Goal: Task Accomplishment & Management: Manage account settings

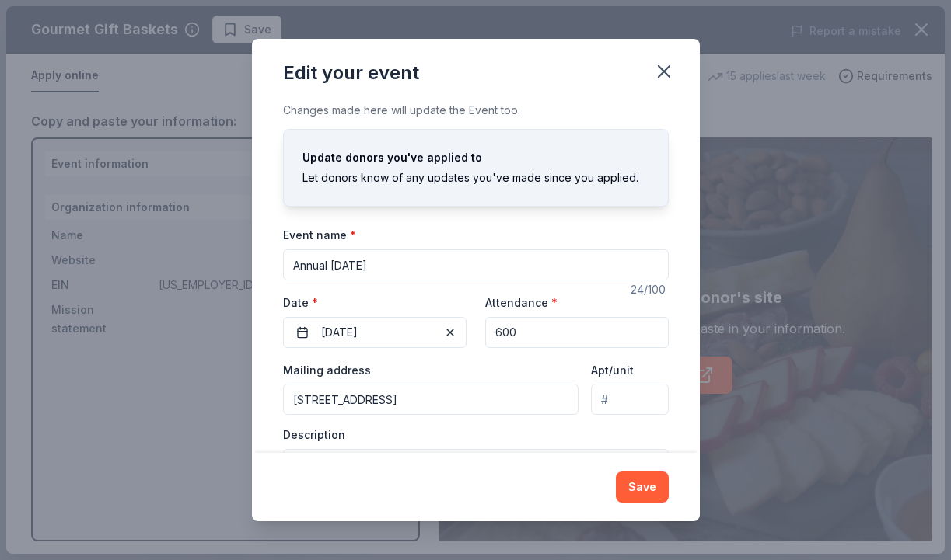
scroll to position [86, 0]
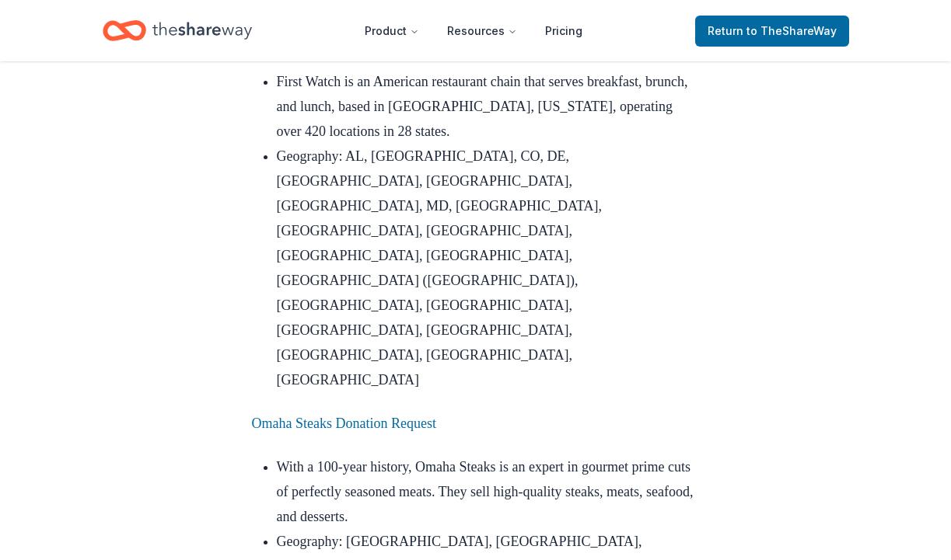
scroll to position [1520, 0]
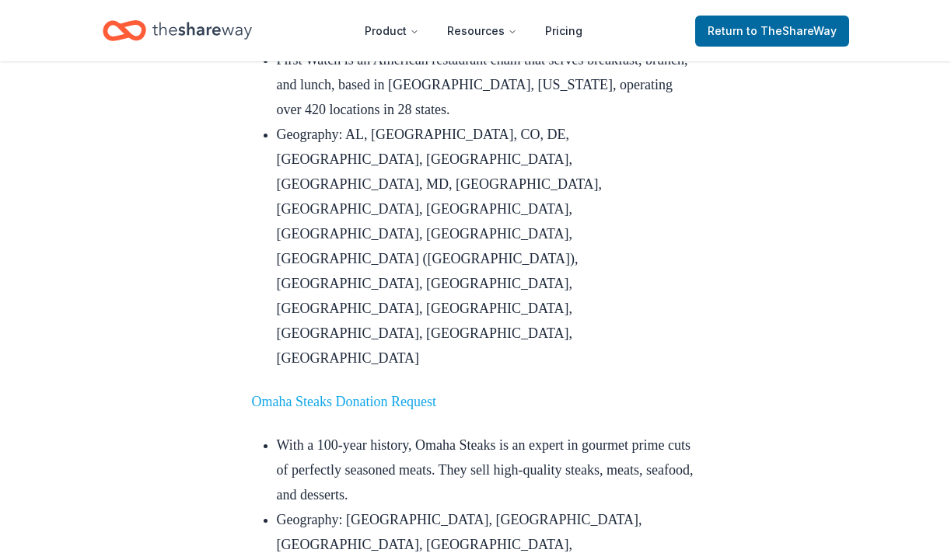
click at [361, 394] on link "Omaha Steaks Donation Request" at bounding box center [344, 402] width 184 height 16
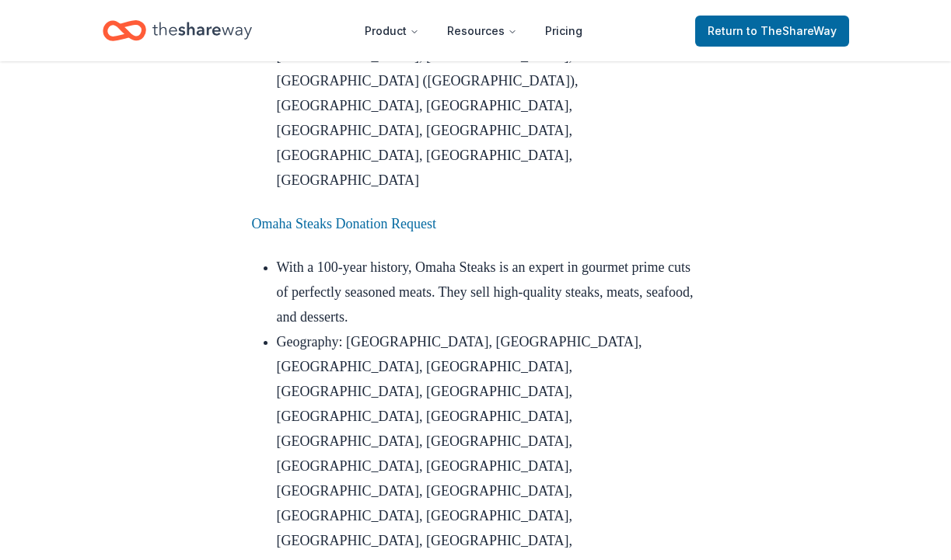
scroll to position [1685, 0]
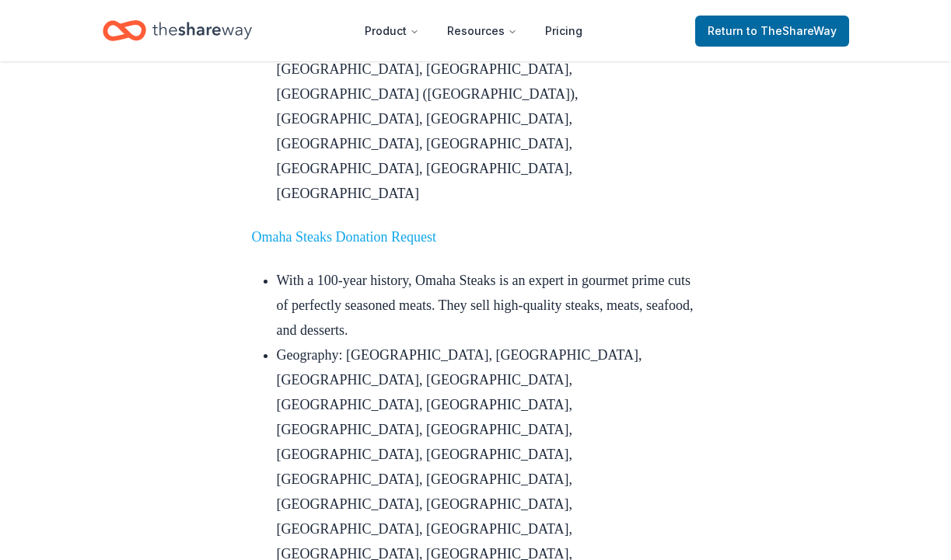
click at [436, 229] on link "Omaha Steaks Donation Request" at bounding box center [344, 237] width 184 height 16
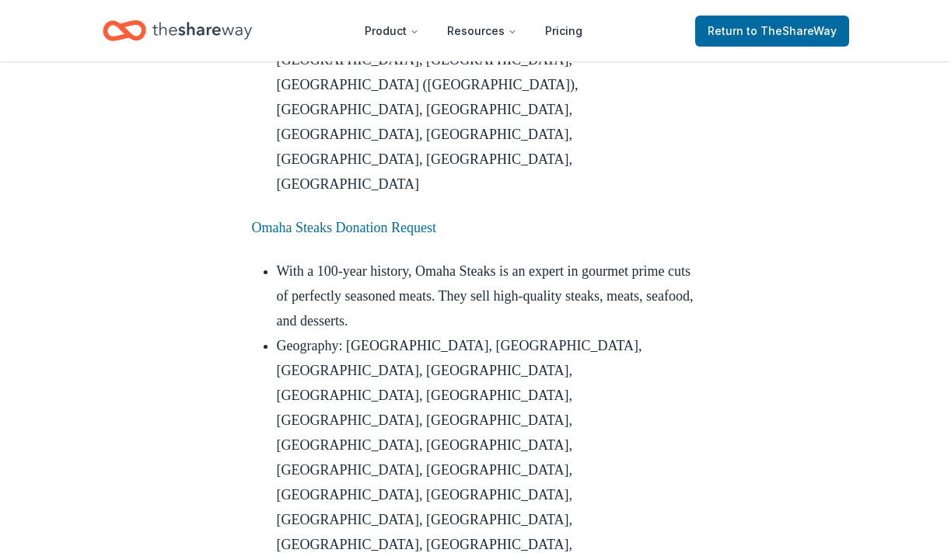
scroll to position [1695, 0]
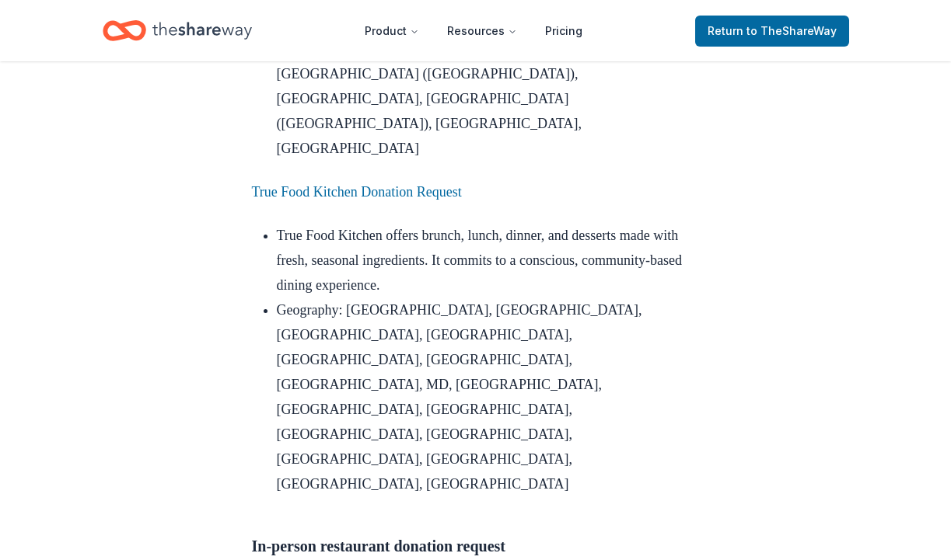
scroll to position [2714, 0]
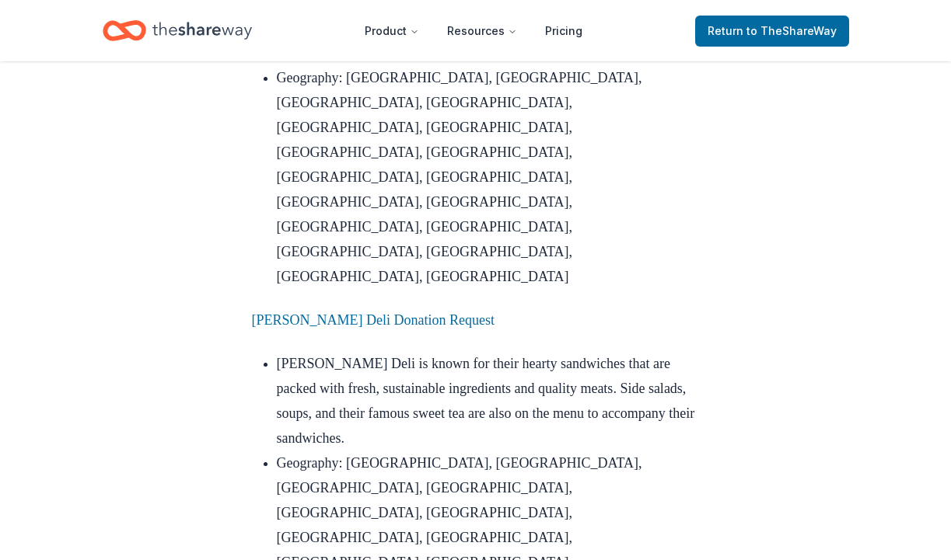
scroll to position [3345, 0]
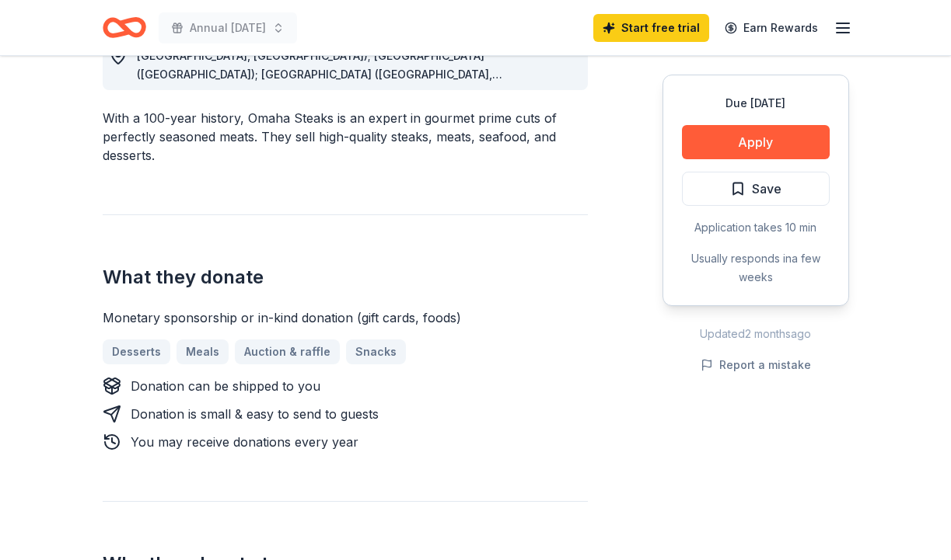
scroll to position [489, 0]
click at [765, 152] on button "Apply" at bounding box center [756, 142] width 148 height 34
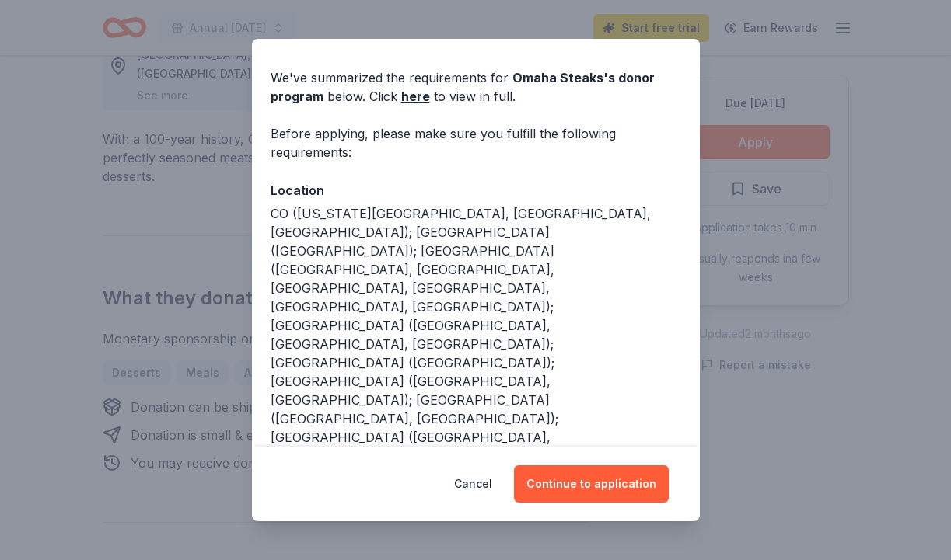
scroll to position [49, 0]
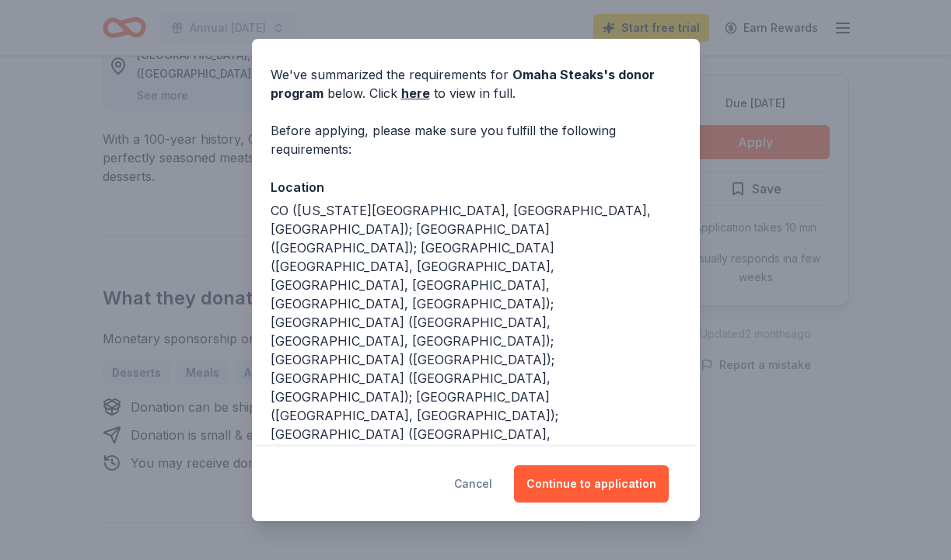
click at [487, 480] on button "Cancel" at bounding box center [473, 484] width 38 height 37
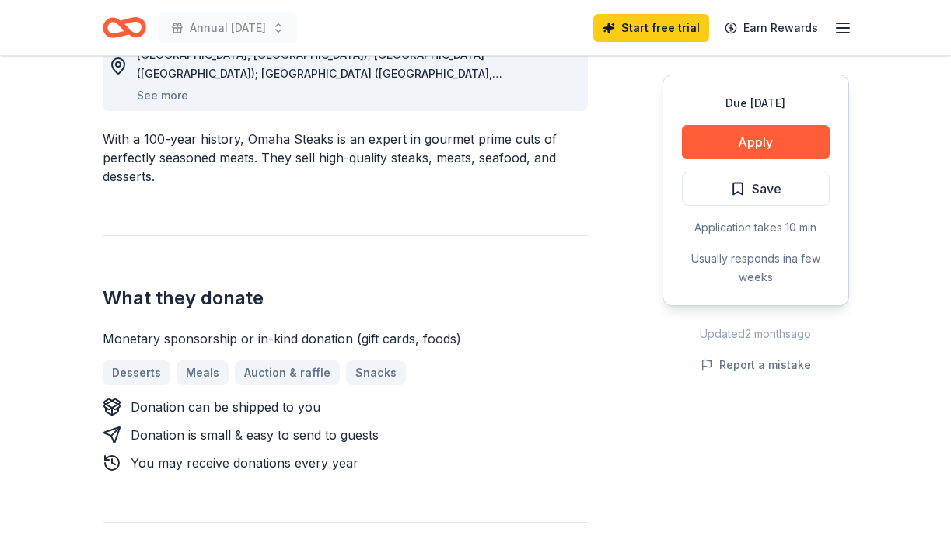
scroll to position [490, 0]
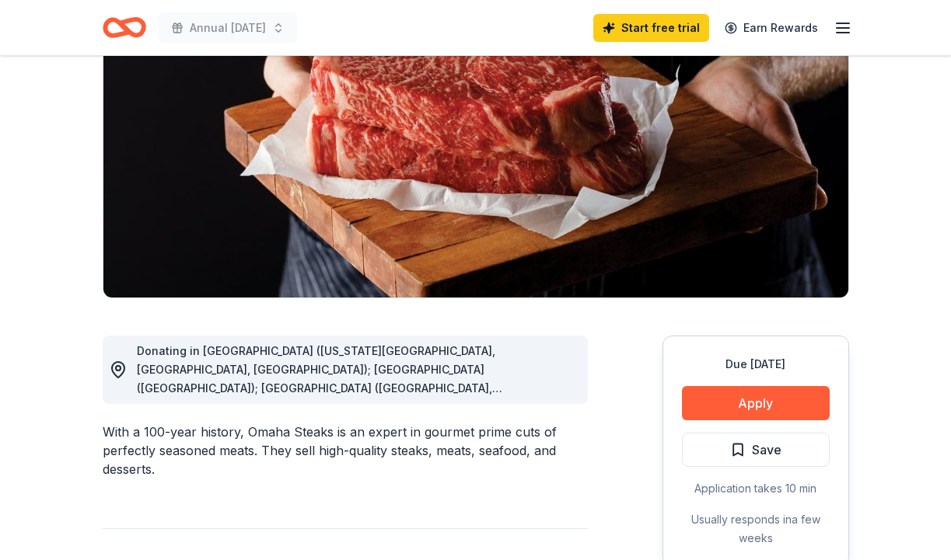
scroll to position [177, 0]
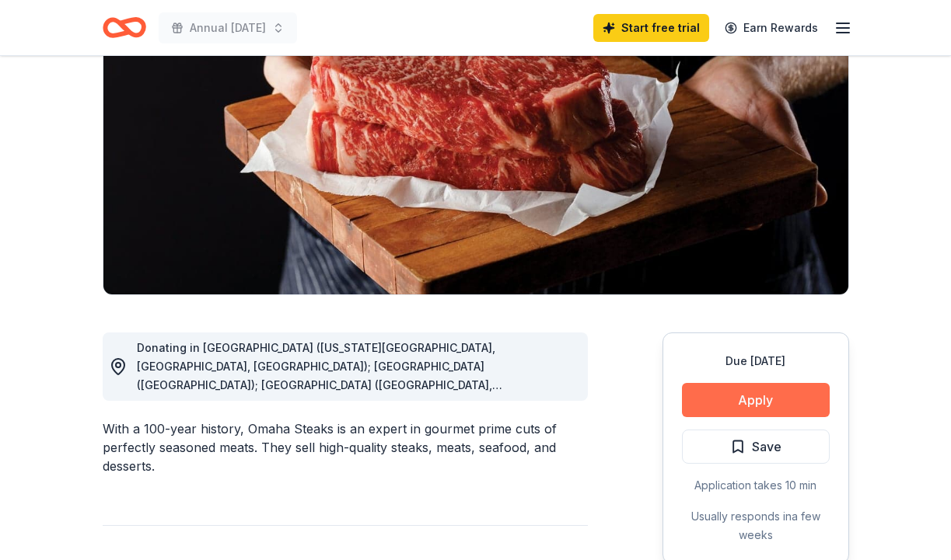
click at [769, 415] on button "Apply" at bounding box center [756, 400] width 148 height 34
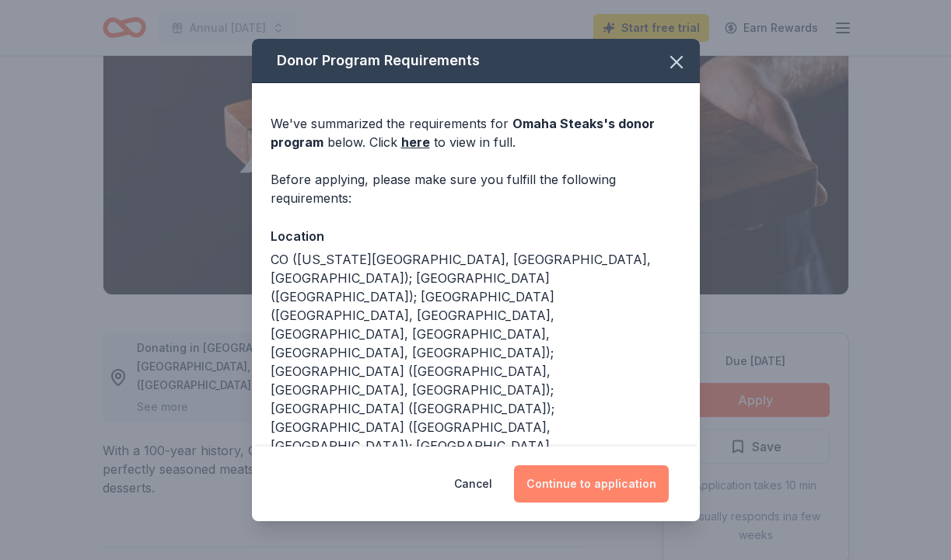
click at [611, 486] on button "Continue to application" at bounding box center [591, 484] width 155 height 37
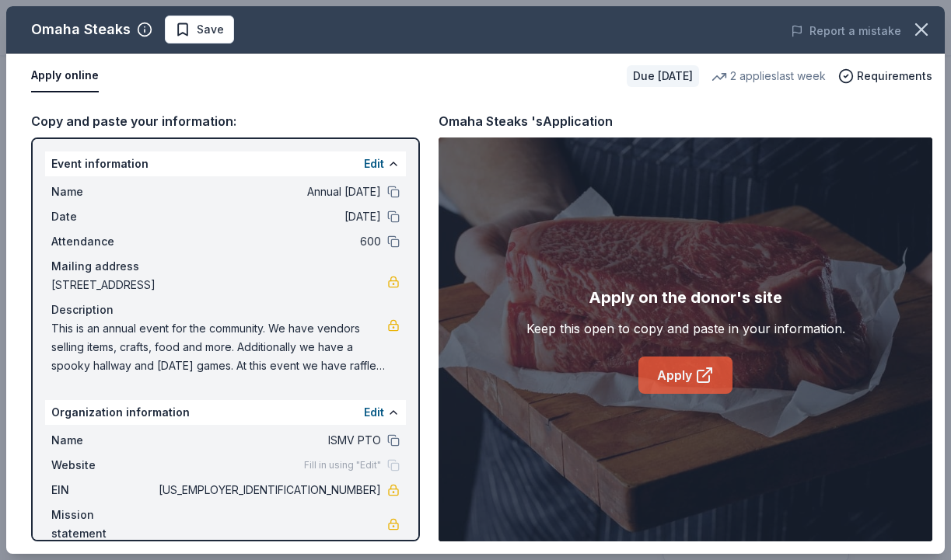
click at [698, 375] on icon at bounding box center [704, 375] width 19 height 19
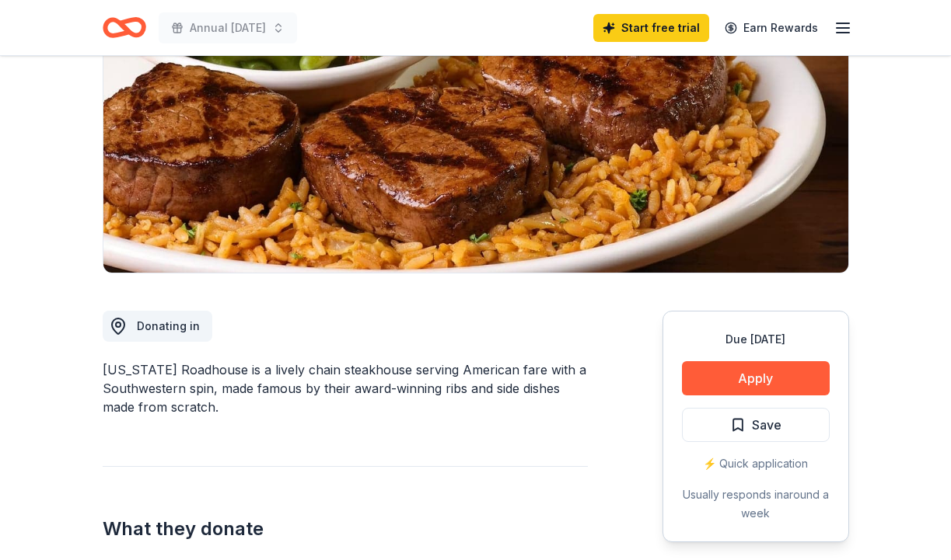
scroll to position [201, 0]
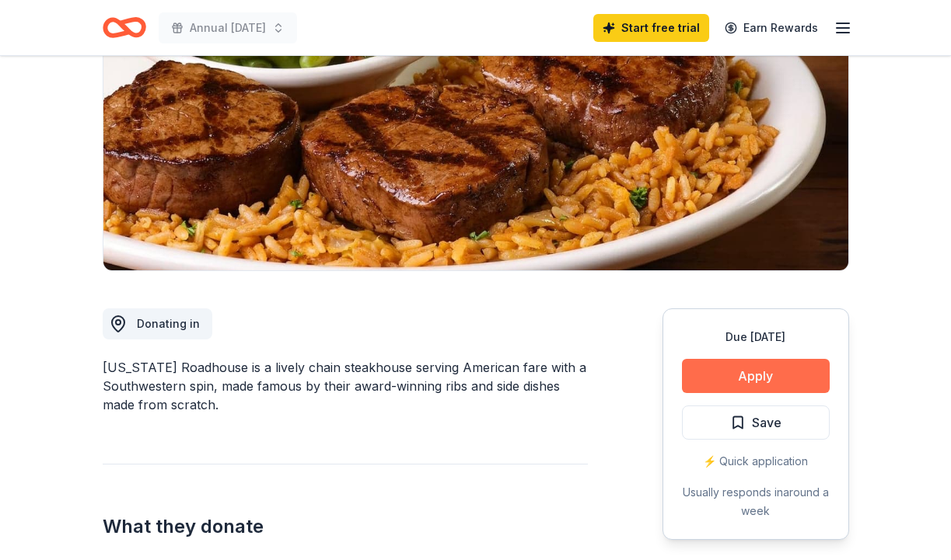
click at [710, 371] on button "Apply" at bounding box center [756, 376] width 148 height 34
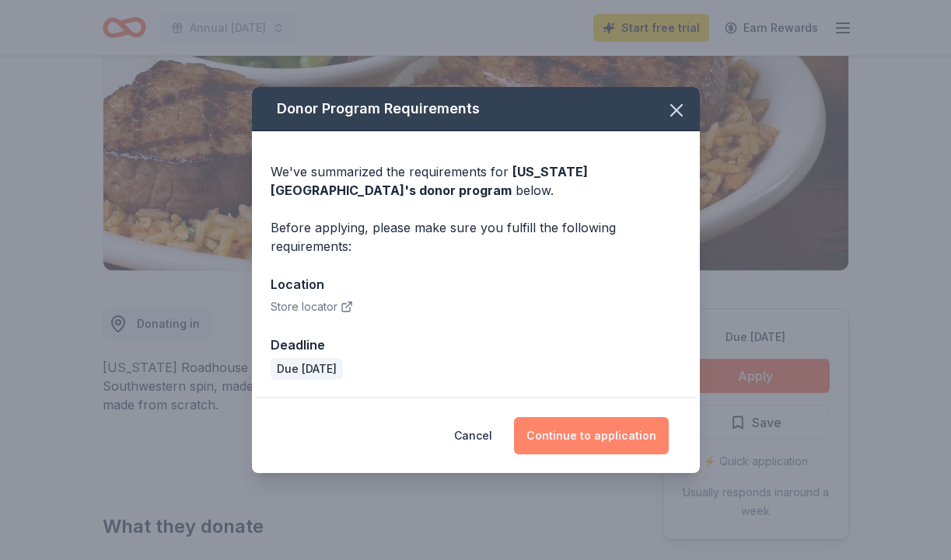
click at [590, 432] on button "Continue to application" at bounding box center [591, 435] width 155 height 37
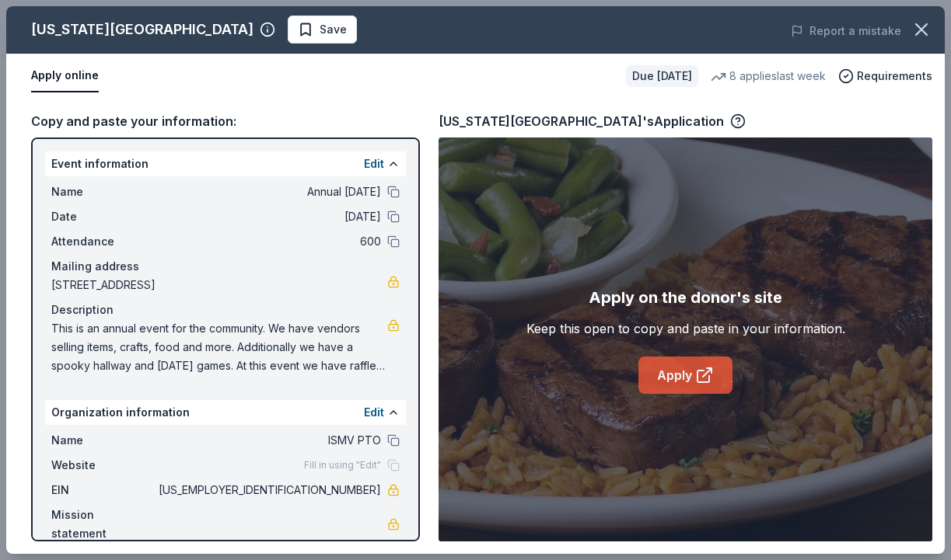
click at [696, 385] on link "Apply" at bounding box center [685, 375] width 94 height 37
click at [709, 374] on icon at bounding box center [704, 375] width 19 height 19
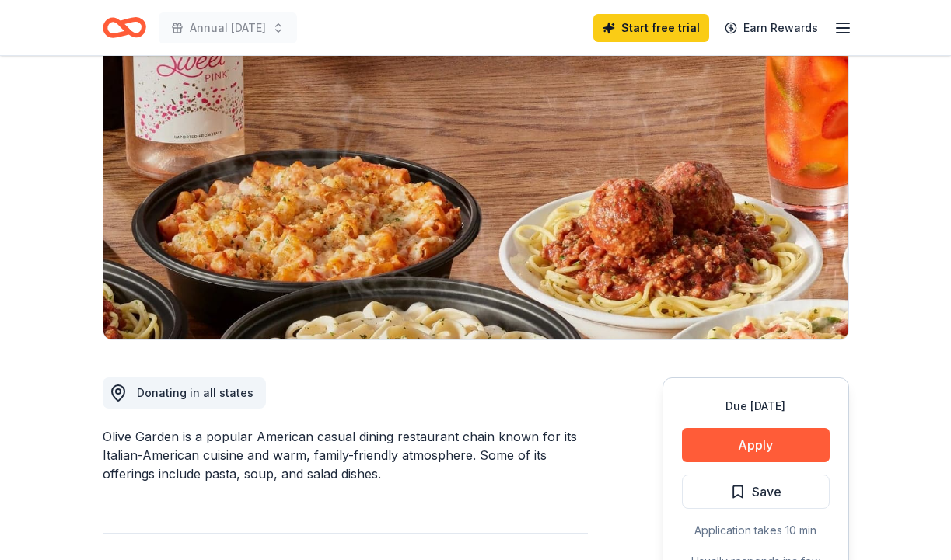
scroll to position [133, 0]
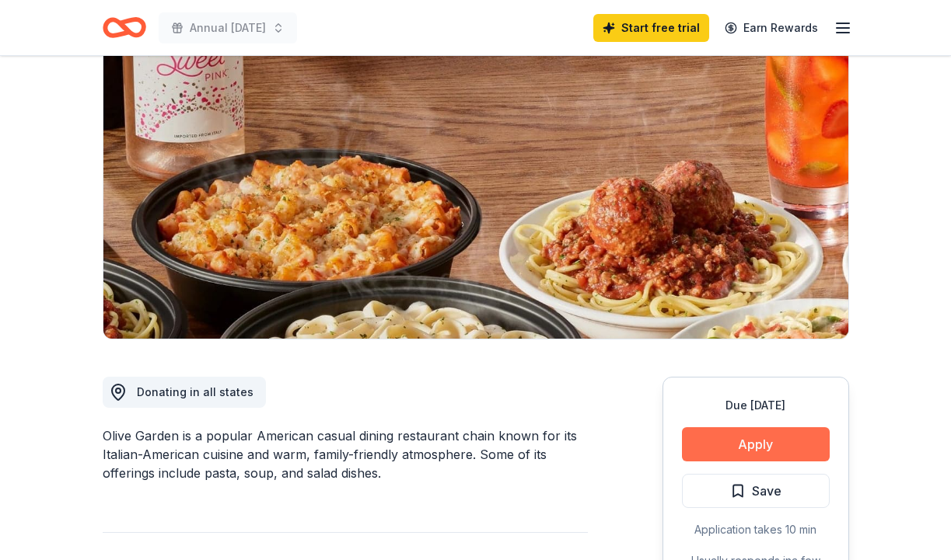
click at [757, 448] on button "Apply" at bounding box center [756, 444] width 148 height 34
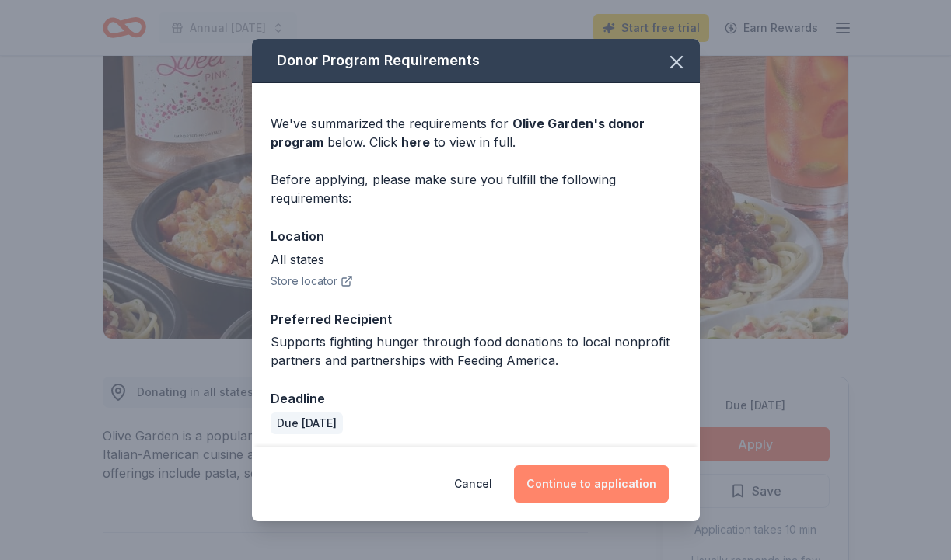
click at [582, 483] on button "Continue to application" at bounding box center [591, 484] width 155 height 37
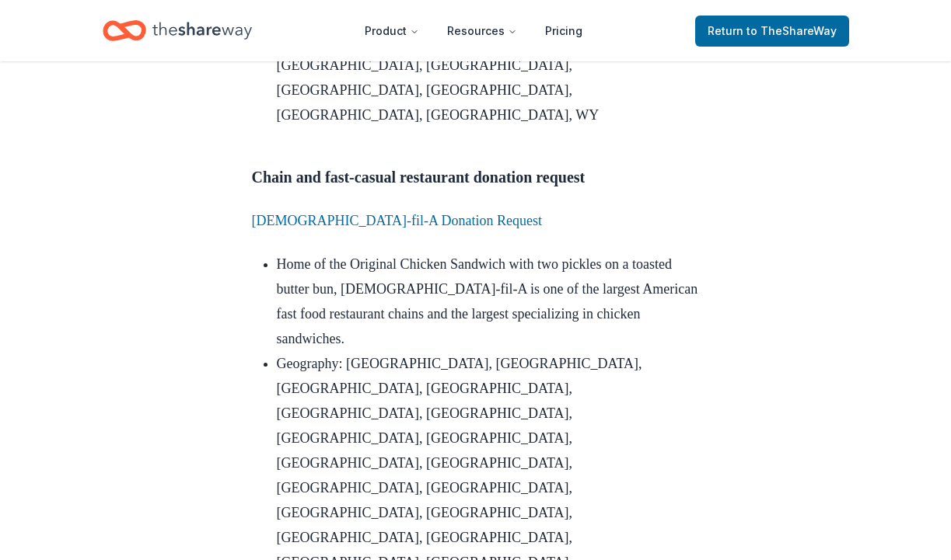
scroll to position [5127, 0]
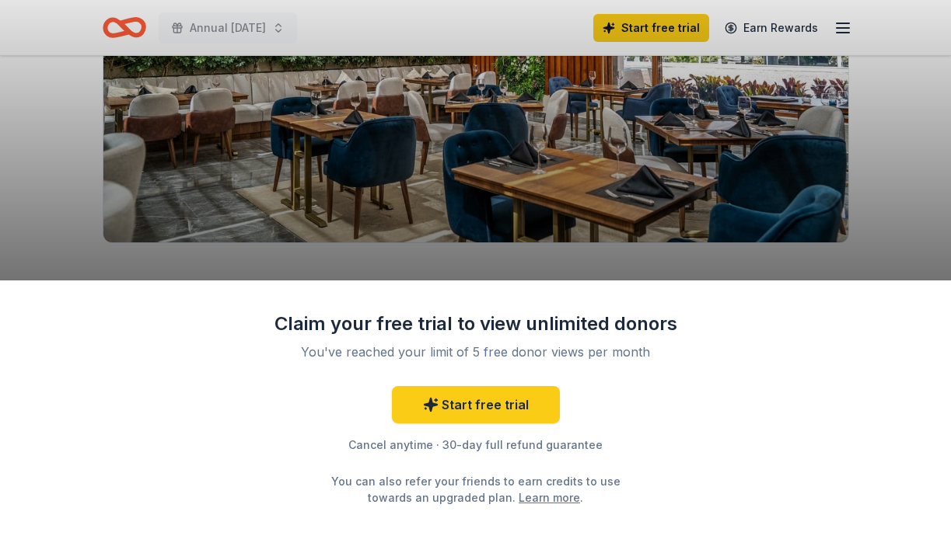
scroll to position [239, 0]
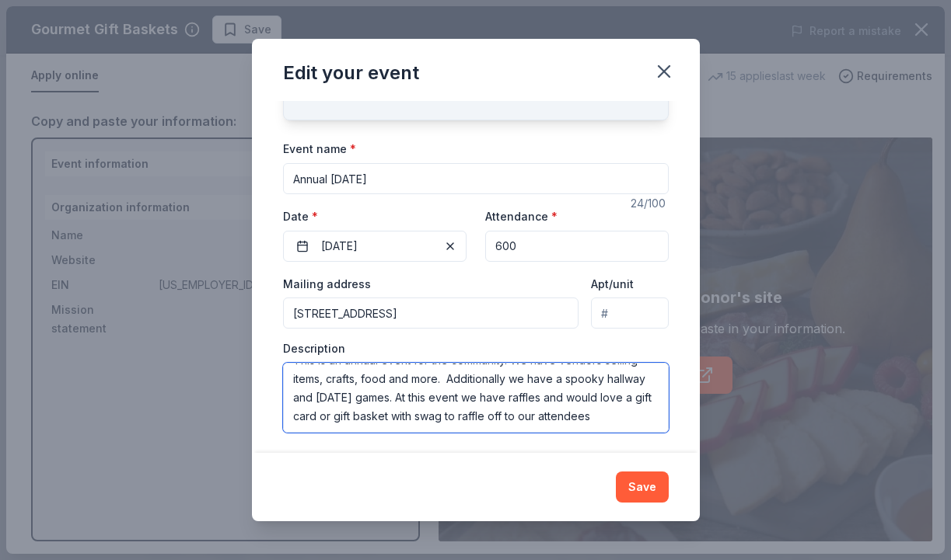
scroll to position [19, 0]
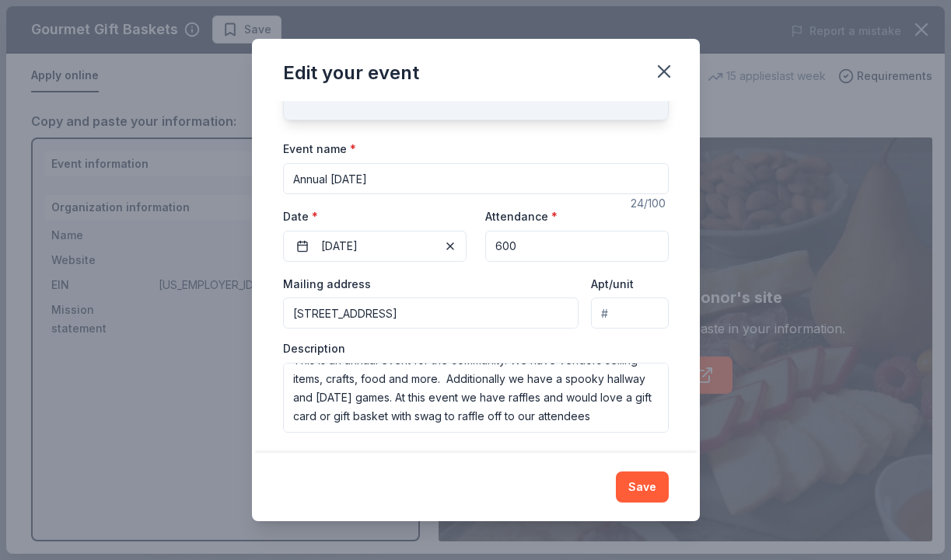
drag, startPoint x: 226, startPoint y: 360, endPoint x: 309, endPoint y: 325, distance: 90.2
click at [226, 360] on div "Edit your event Changes made here will update the Event too. Update donors you'…" at bounding box center [475, 280] width 951 height 560
click at [671, 72] on icon "button" at bounding box center [664, 72] width 22 height 22
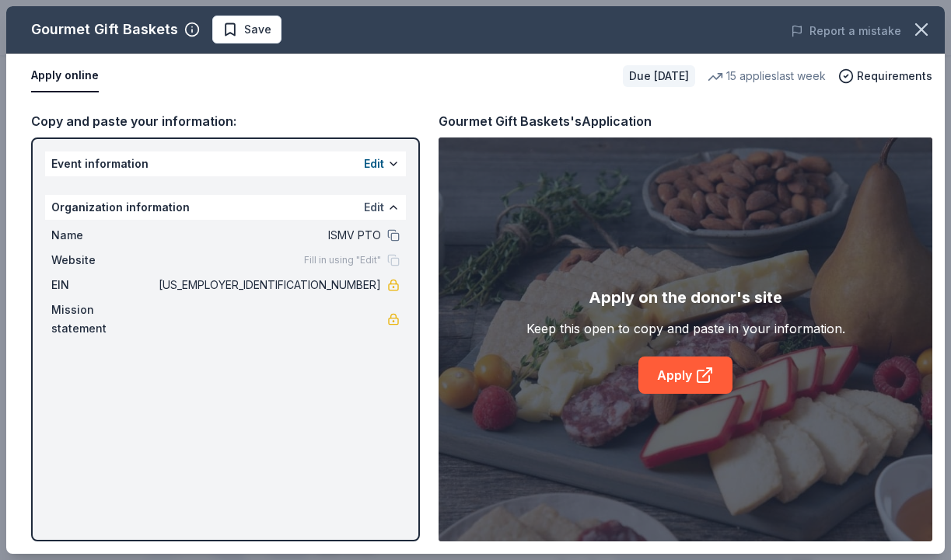
click at [378, 207] on button "Edit" at bounding box center [374, 207] width 20 height 19
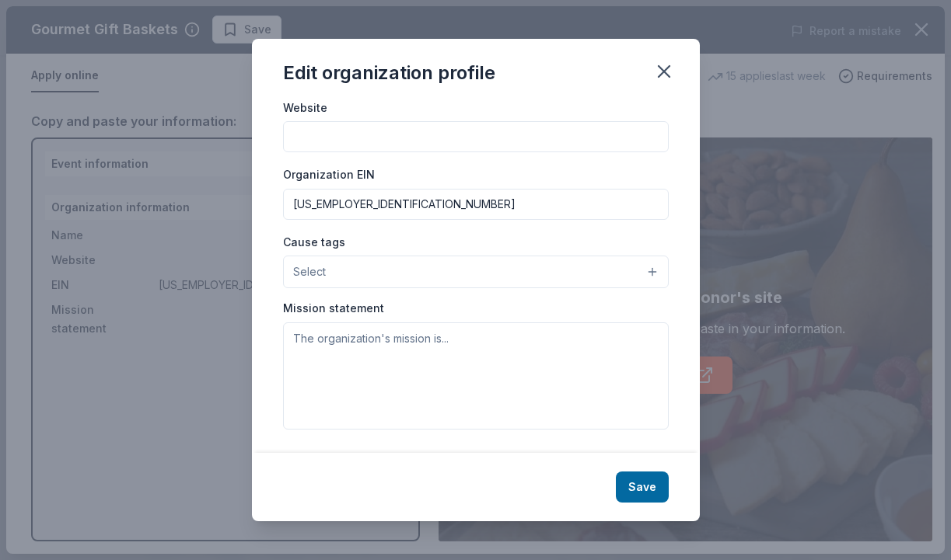
scroll to position [166, 0]
click at [668, 68] on icon "button" at bounding box center [663, 71] width 11 height 11
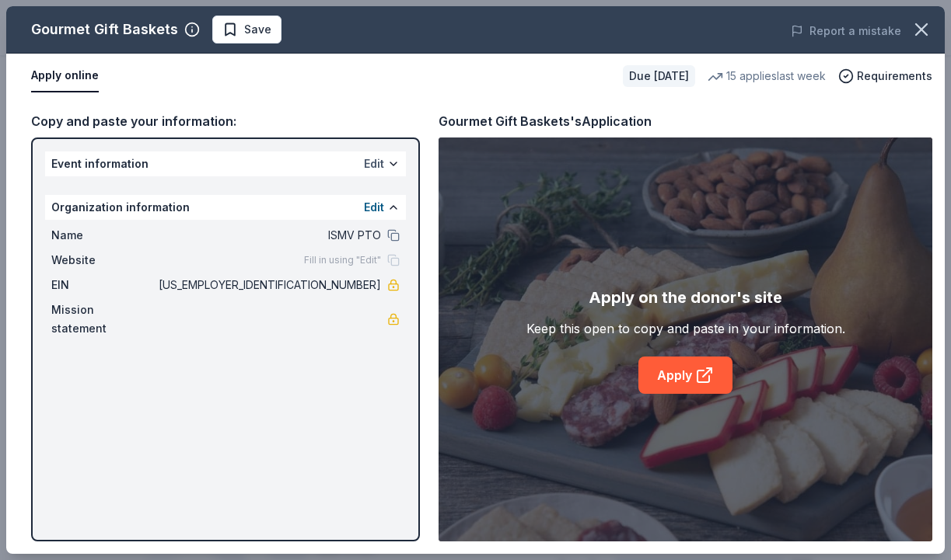
click at [370, 163] on button "Edit" at bounding box center [374, 164] width 20 height 19
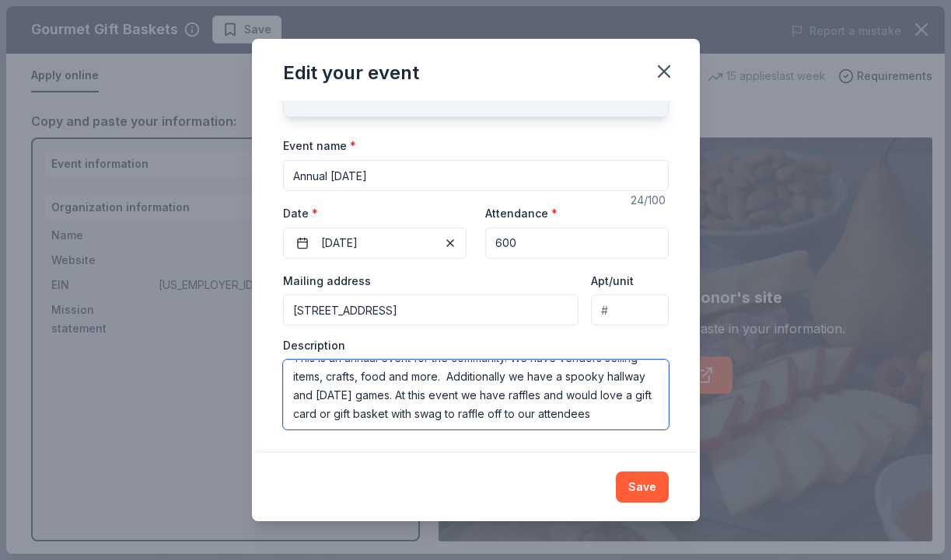
scroll to position [19, 0]
drag, startPoint x: 293, startPoint y: 373, endPoint x: 637, endPoint y: 441, distance: 350.9
click at [637, 441] on div "Changes made here will update the Event too. Update donors you've applied to Le…" at bounding box center [476, 276] width 448 height 351
drag, startPoint x: 448, startPoint y: 373, endPoint x: 466, endPoint y: 390, distance: 24.7
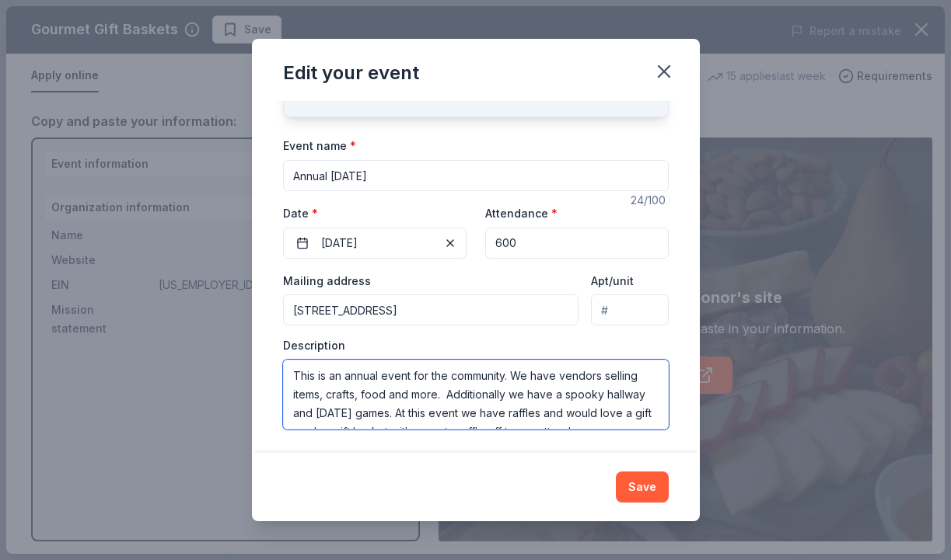
click at [448, 373] on textarea "This is an annual event for the community. We have vendors selling items, craft…" at bounding box center [476, 395] width 386 height 70
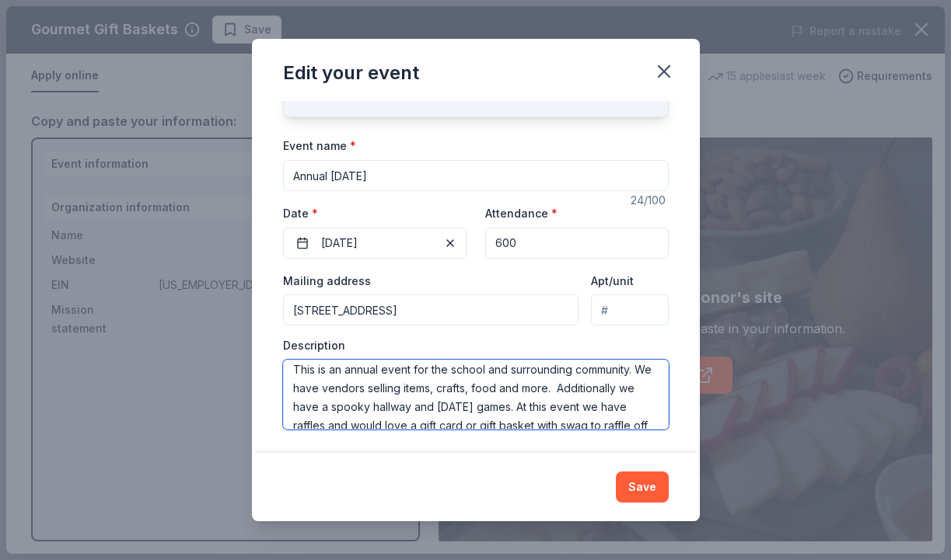
scroll to position [8, 0]
drag, startPoint x: 408, startPoint y: 405, endPoint x: 425, endPoint y: 416, distance: 20.3
click at [408, 405] on textarea "This is an annual event for the school and surrounding community. We have vendo…" at bounding box center [476, 395] width 386 height 70
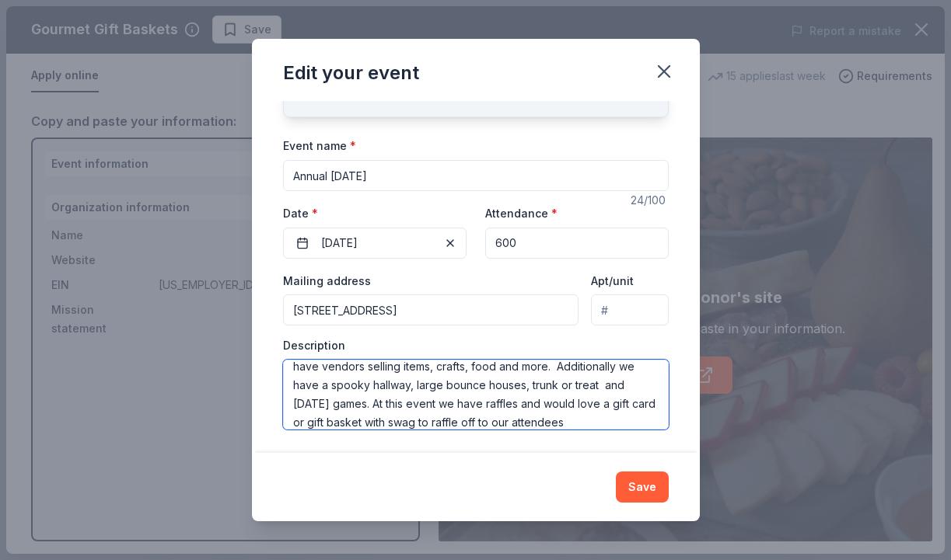
scroll to position [33, 0]
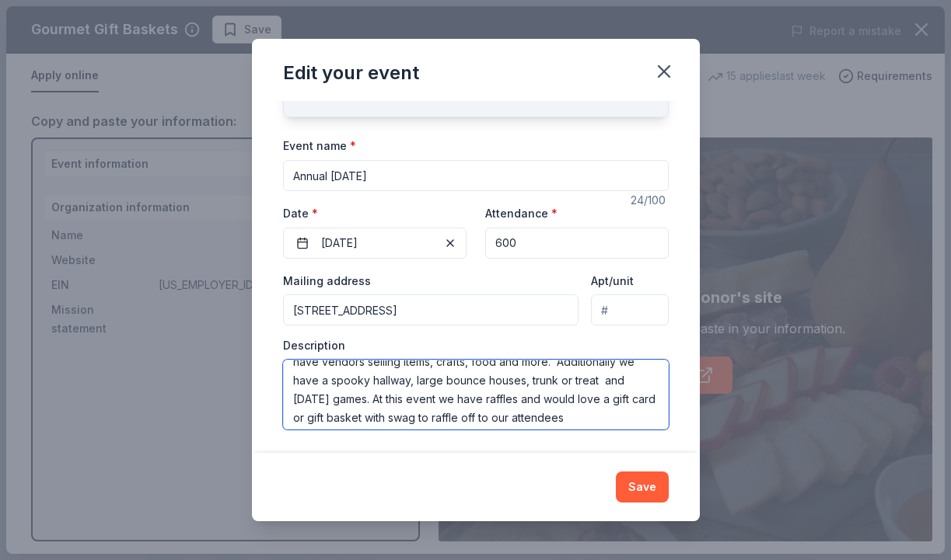
drag, startPoint x: 604, startPoint y: 400, endPoint x: 629, endPoint y: 411, distance: 27.5
click at [604, 400] on textarea "This is an annual event for the school and surrounding community. We have vendo…" at bounding box center [476, 395] width 386 height 70
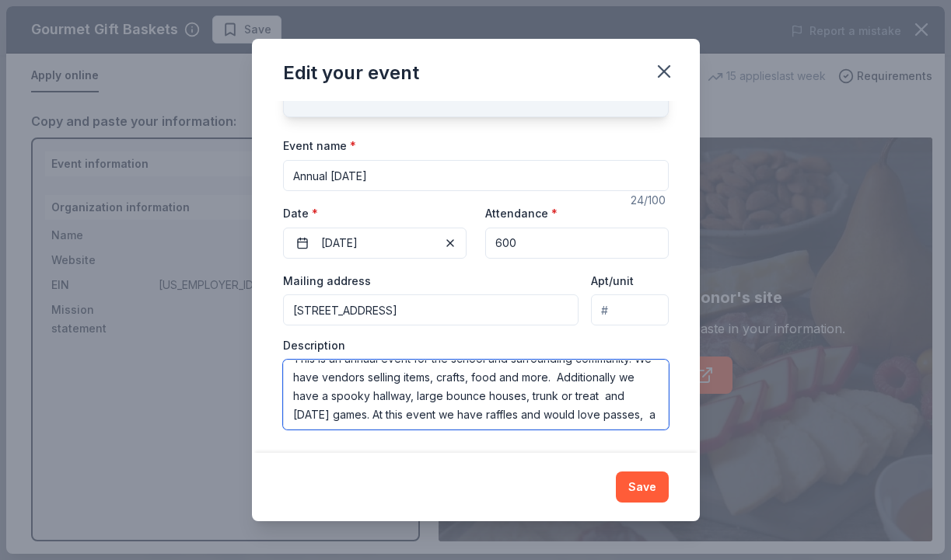
scroll to position [0, 0]
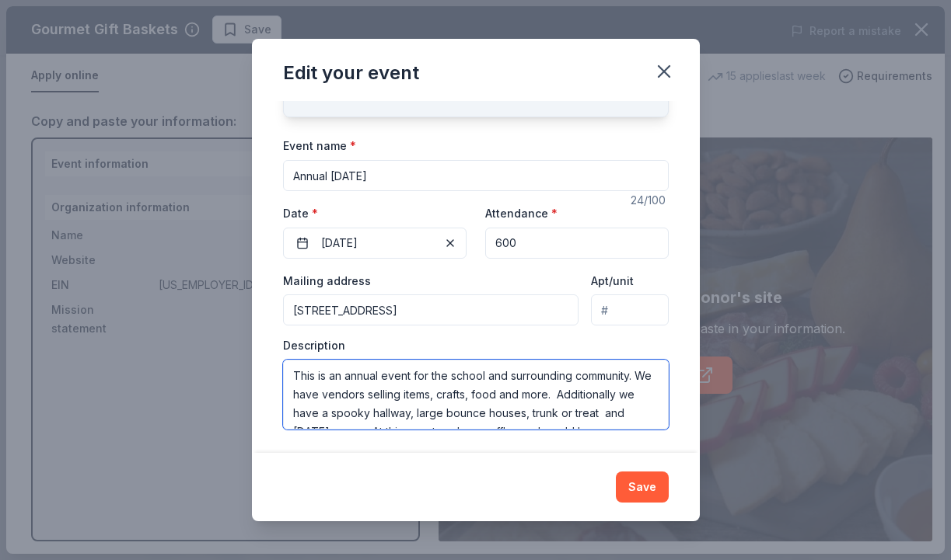
drag, startPoint x: 619, startPoint y: 409, endPoint x: 255, endPoint y: 322, distance: 374.8
click at [255, 322] on div "Changes made here will update the Event too. Update donors you've applied to Le…" at bounding box center [476, 276] width 448 height 351
type textarea "This is an annual event for the school and surrounding community. We have vendo…"
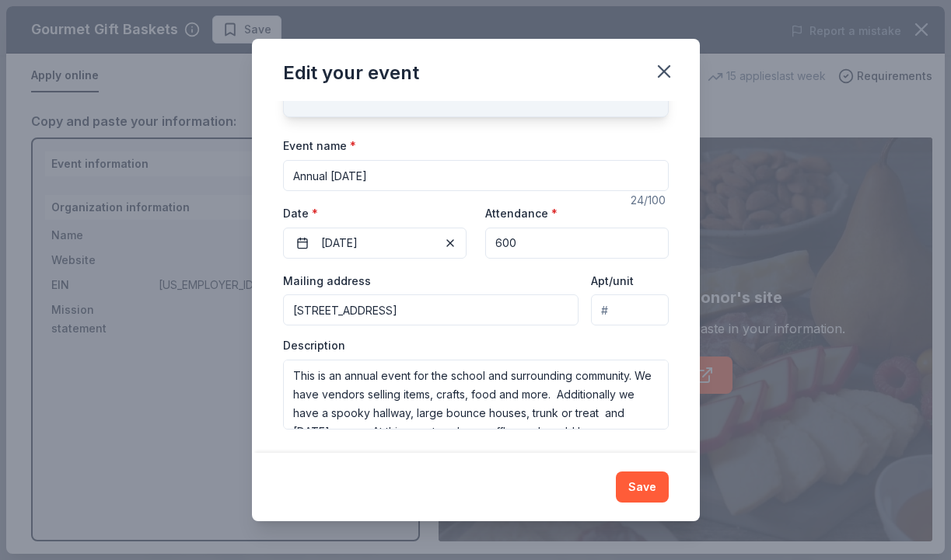
click at [642, 487] on button "Save" at bounding box center [642, 487] width 53 height 31
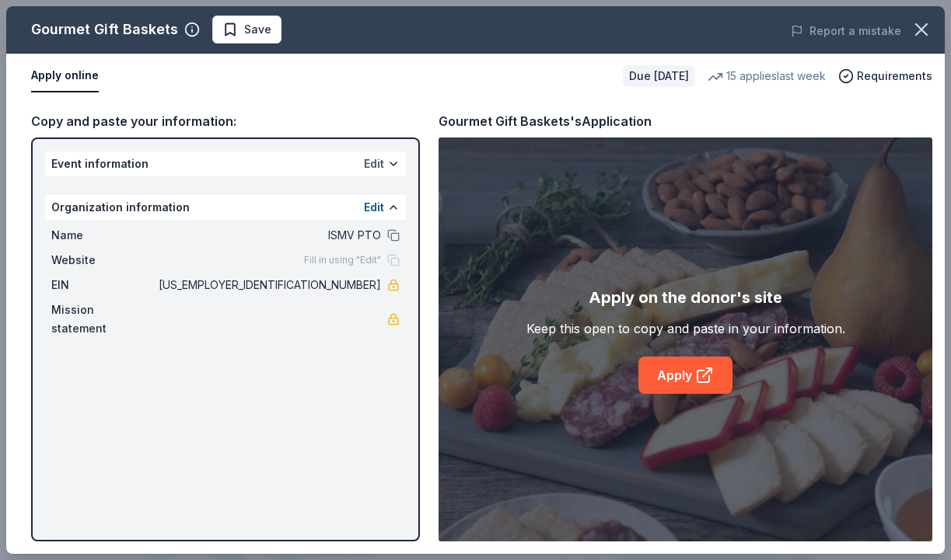
click at [380, 159] on button "Edit" at bounding box center [374, 164] width 20 height 19
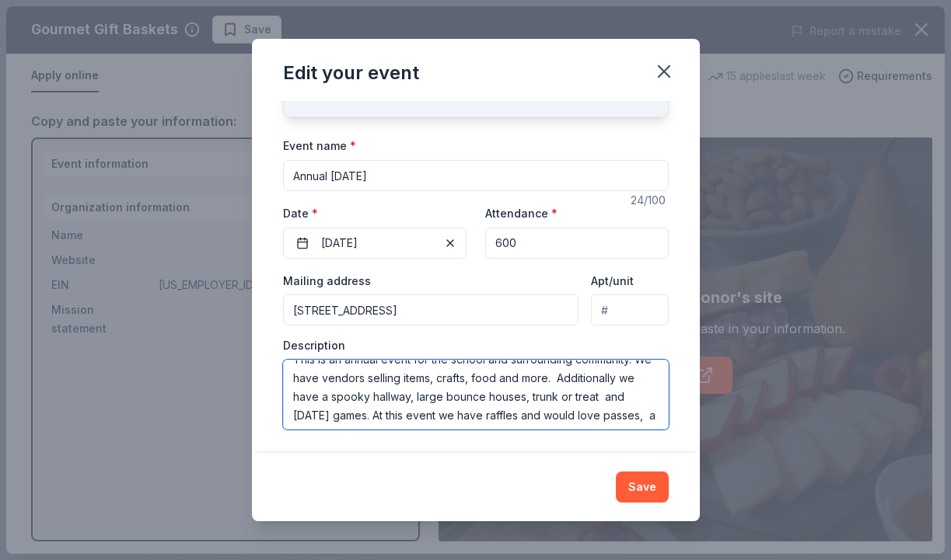
scroll to position [37, 0]
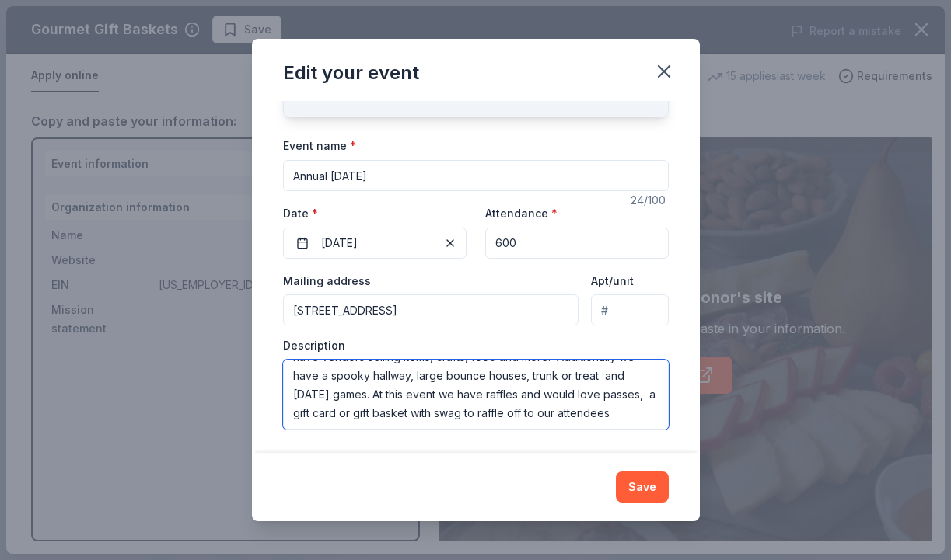
drag, startPoint x: 294, startPoint y: 374, endPoint x: 598, endPoint y: 434, distance: 309.7
click at [598, 434] on div "Changes made here will update the Event too. Update donors you've applied to Le…" at bounding box center [476, 276] width 448 height 351
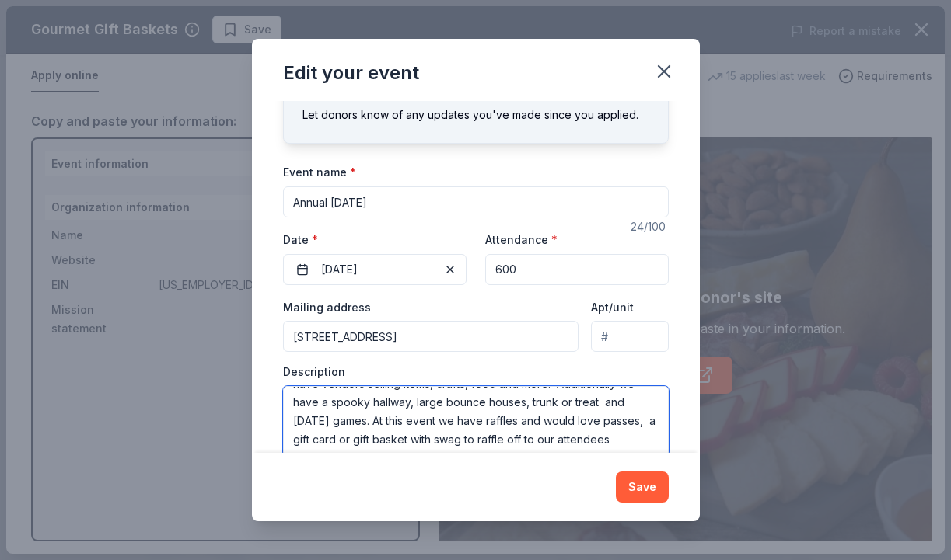
scroll to position [89, 0]
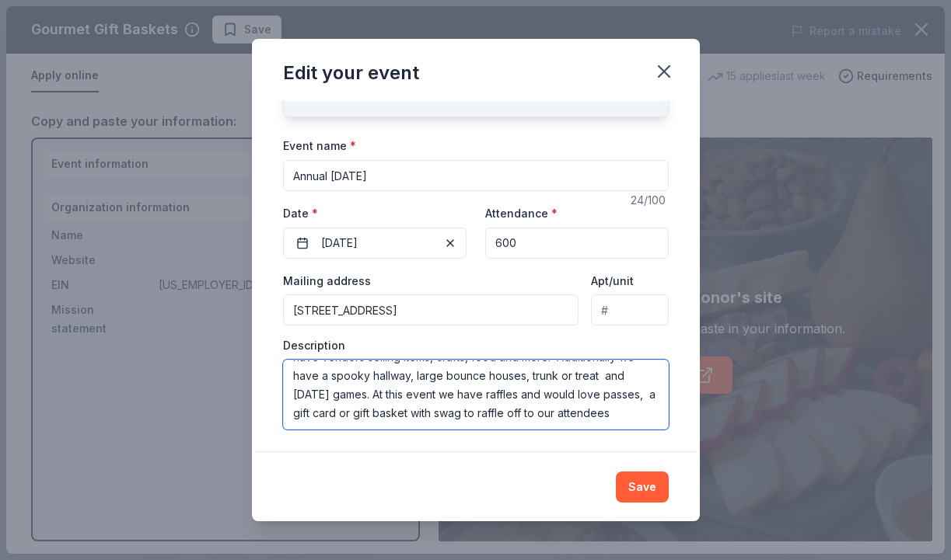
drag, startPoint x: 294, startPoint y: 405, endPoint x: 538, endPoint y: 510, distance: 265.7
click at [538, 510] on div "Edit your event Changes made here will update the Event too. Update donors you'…" at bounding box center [476, 280] width 448 height 482
